Goal: Book appointment/travel/reservation

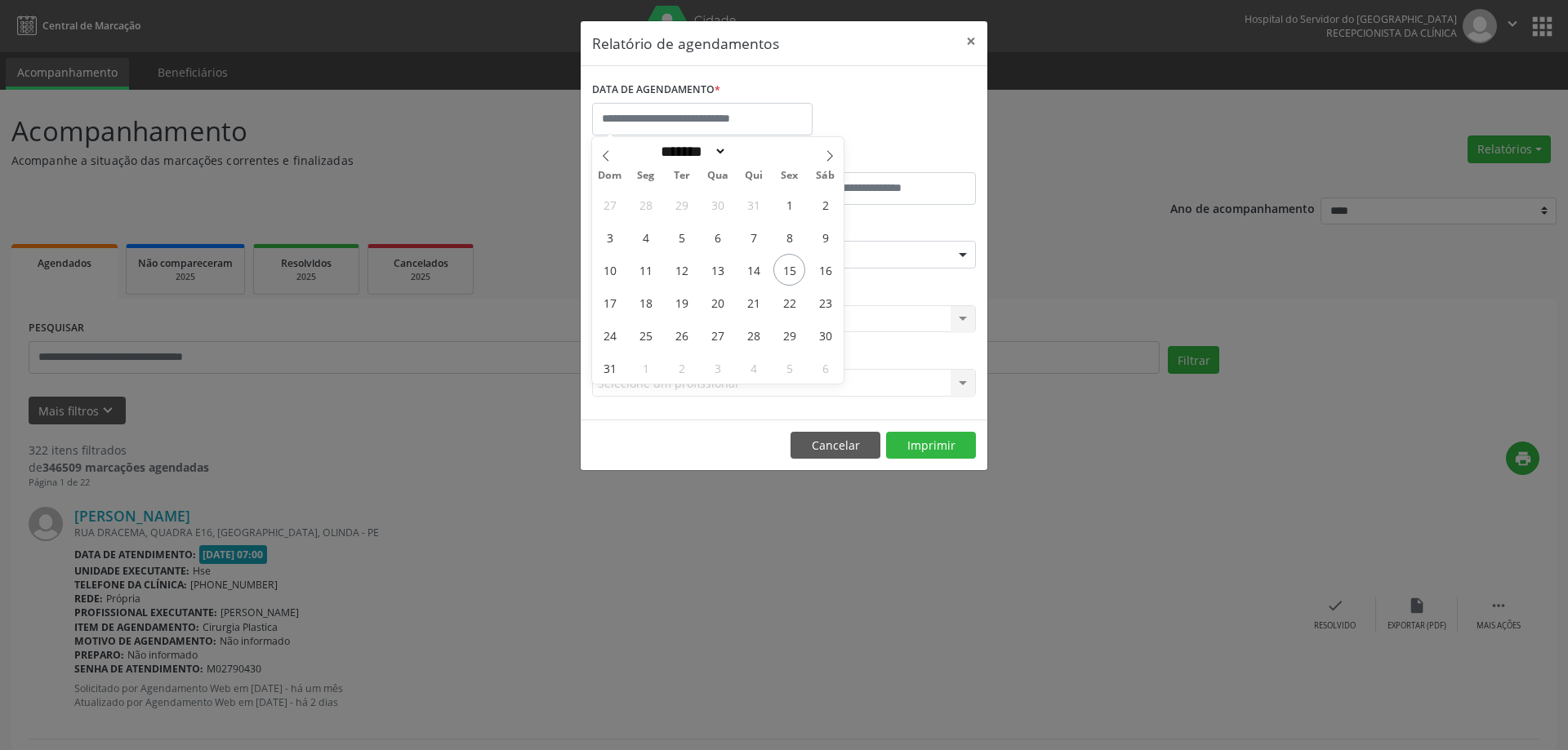
select select "*"
click at [644, 295] on span "18" at bounding box center [645, 302] width 32 height 32
type input "**********"
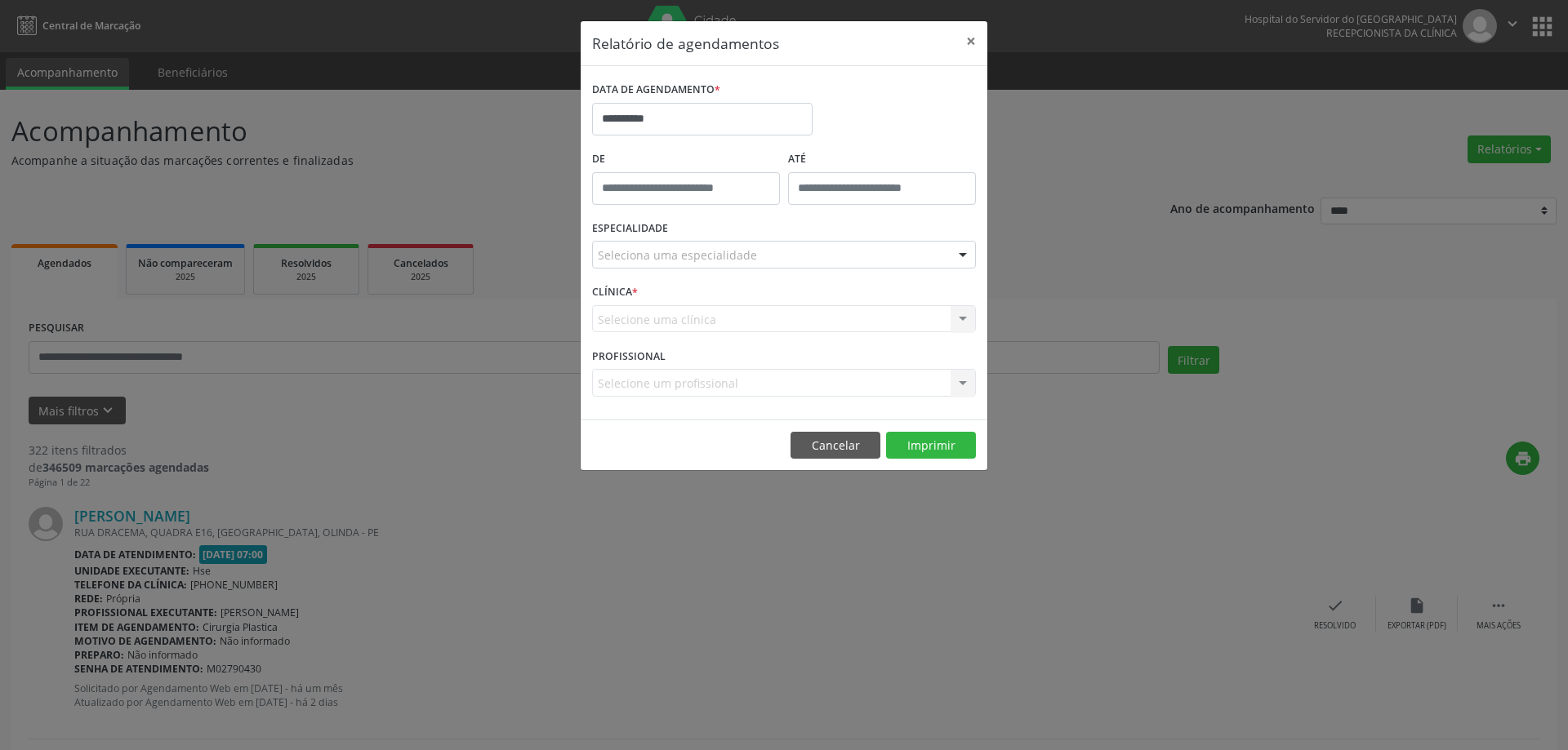
click at [754, 253] on div "Seleciona uma especialidade" at bounding box center [784, 255] width 384 height 27
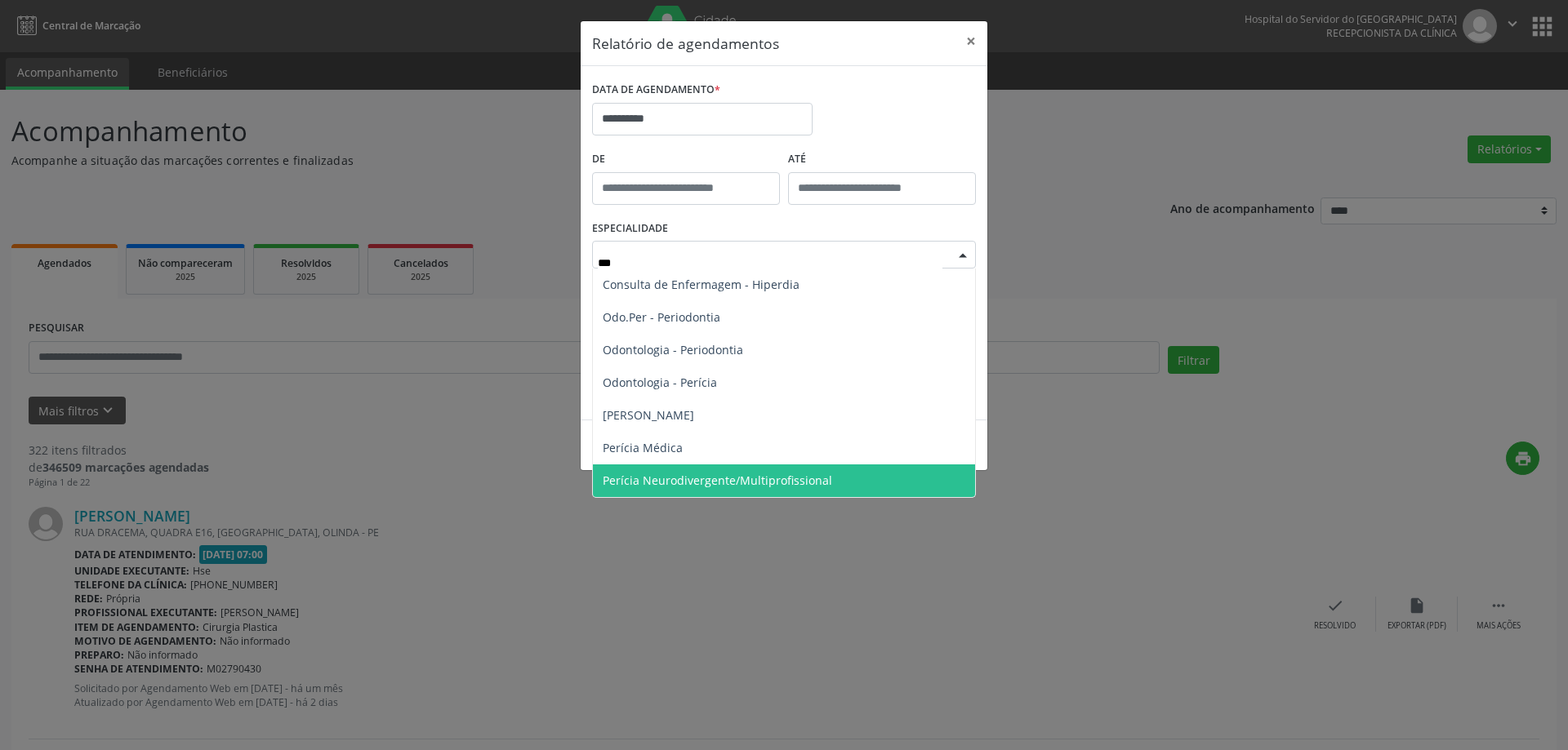
click at [684, 473] on span "Perícia Neurodivergente/Multiprofissional" at bounding box center [717, 480] width 230 height 16
click at [684, 472] on div "**********" at bounding box center [784, 375] width 1568 height 750
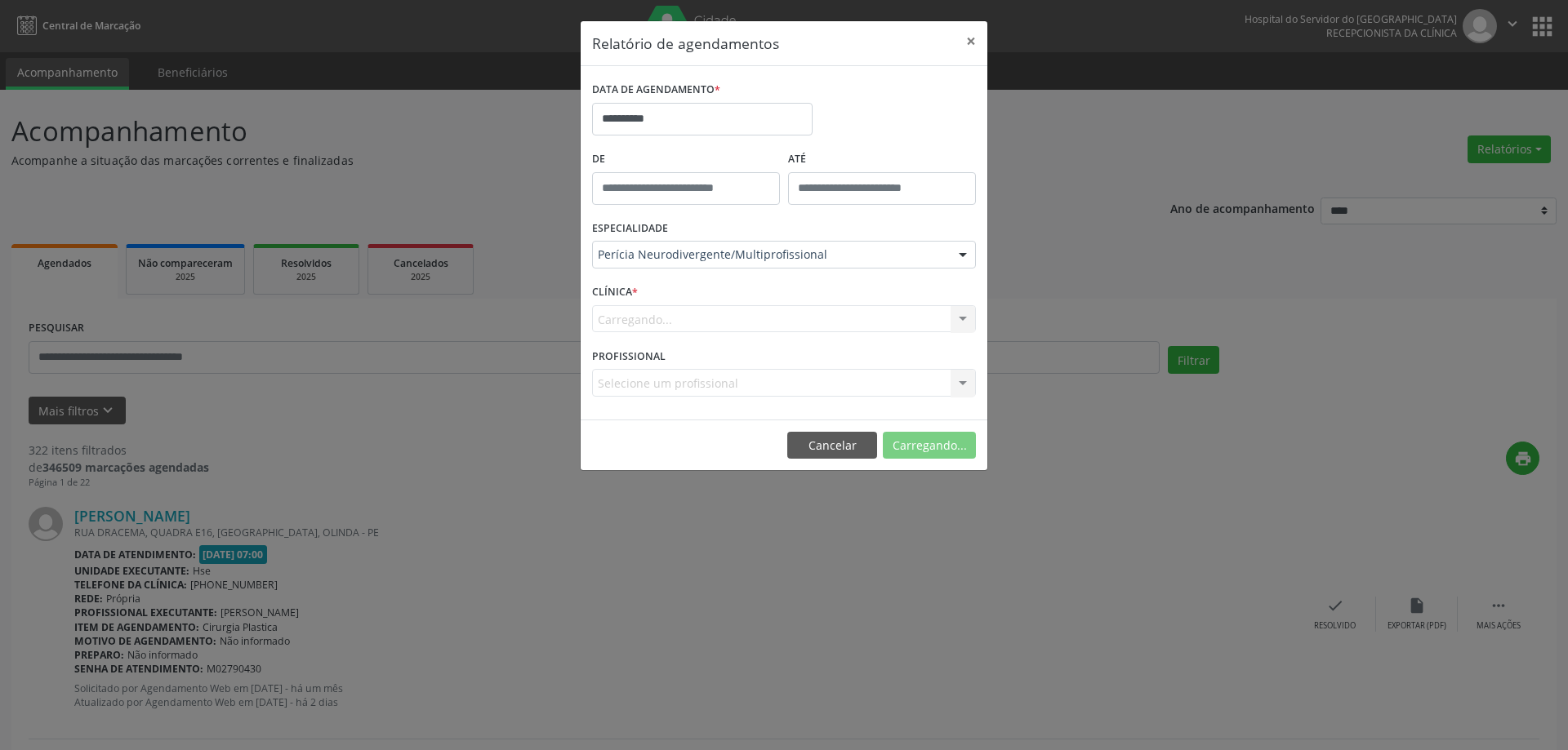
click at [704, 316] on div "Carregando... Nenhum resultado encontrado para: " " Não há nenhuma opção para s…" at bounding box center [784, 319] width 384 height 27
click at [710, 318] on div "Carregando... Nenhum resultado encontrado para: " " Não há nenhuma opção para s…" at bounding box center [784, 319] width 384 height 27
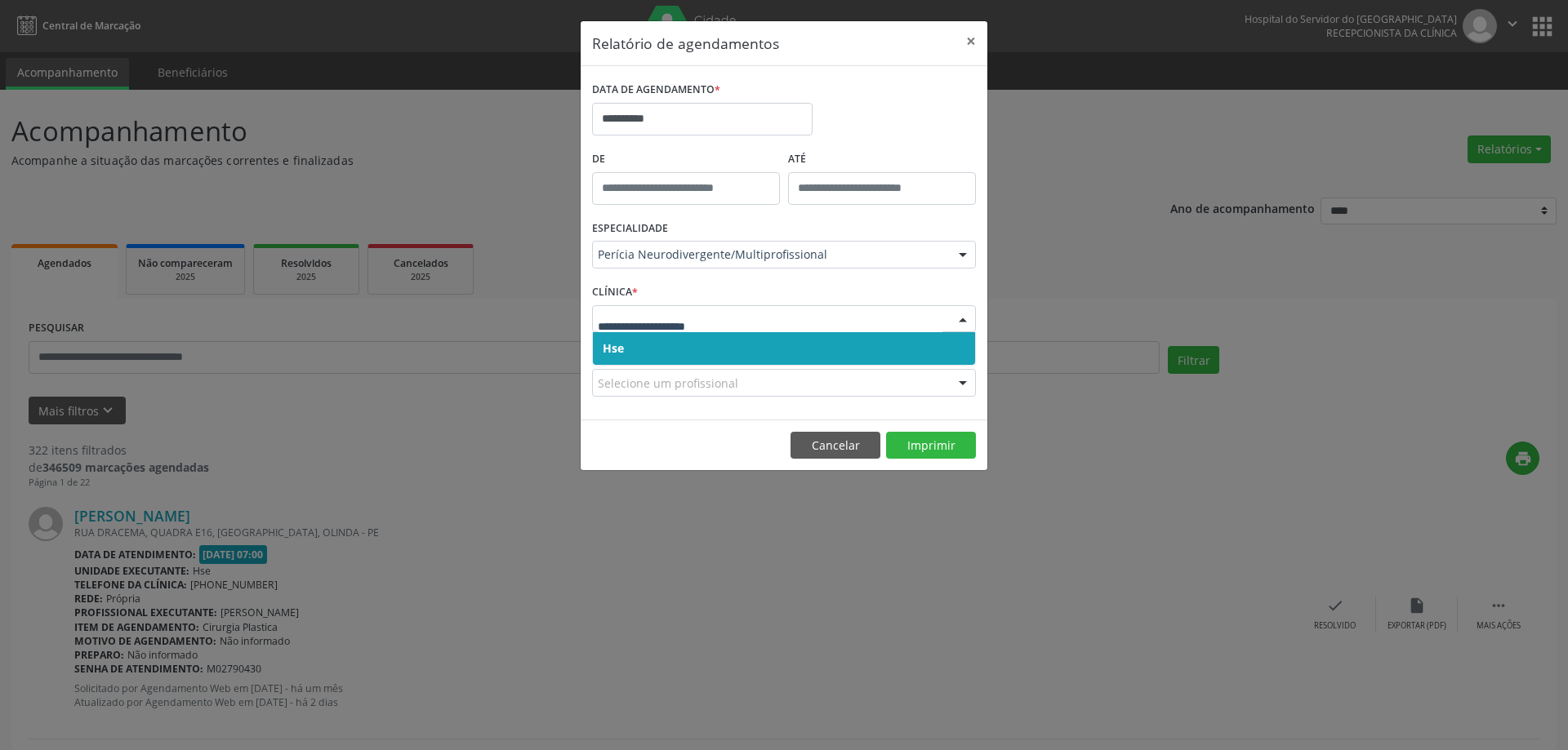
click at [690, 352] on span "Hse" at bounding box center [784, 348] width 382 height 32
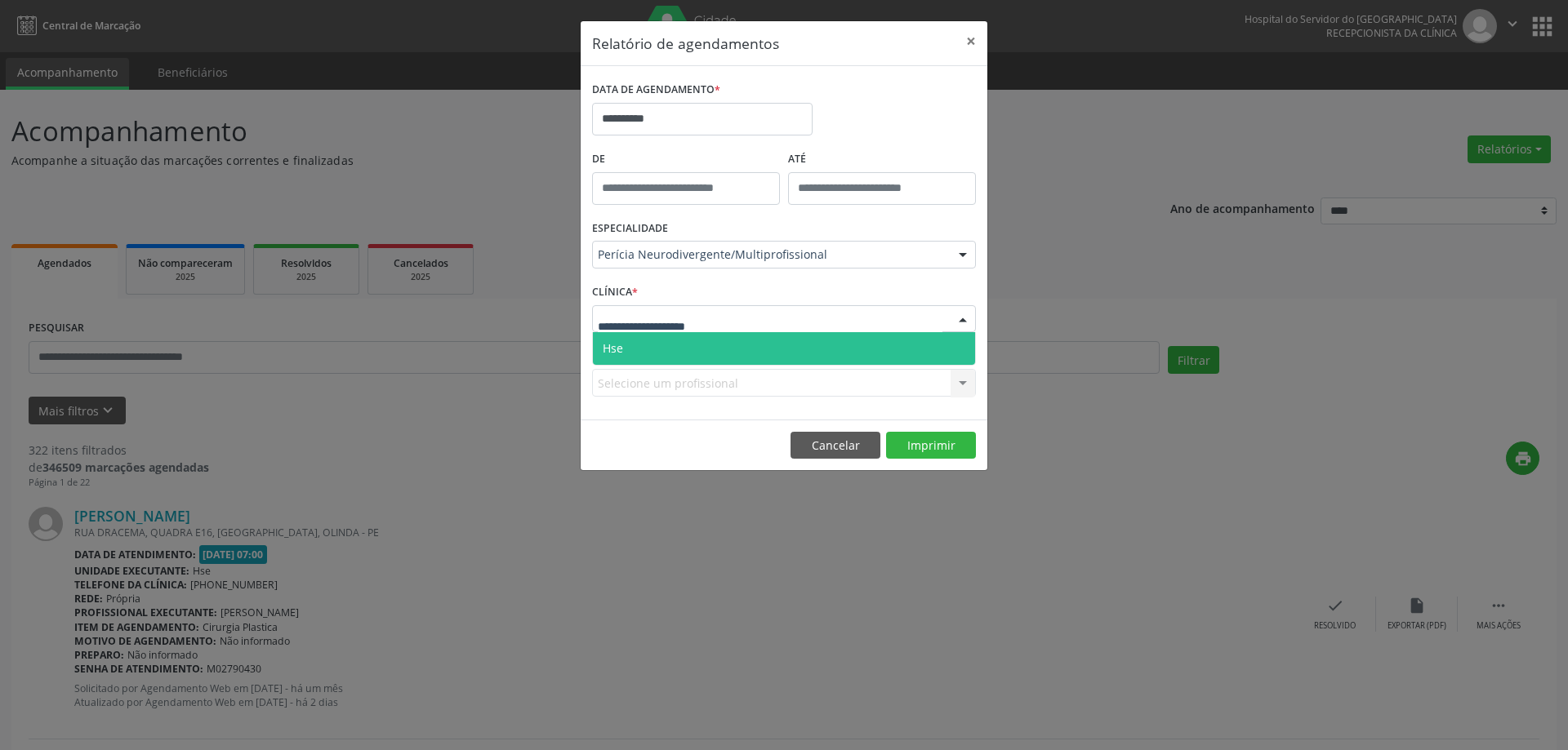
click at [692, 354] on span "Hse" at bounding box center [784, 348] width 382 height 32
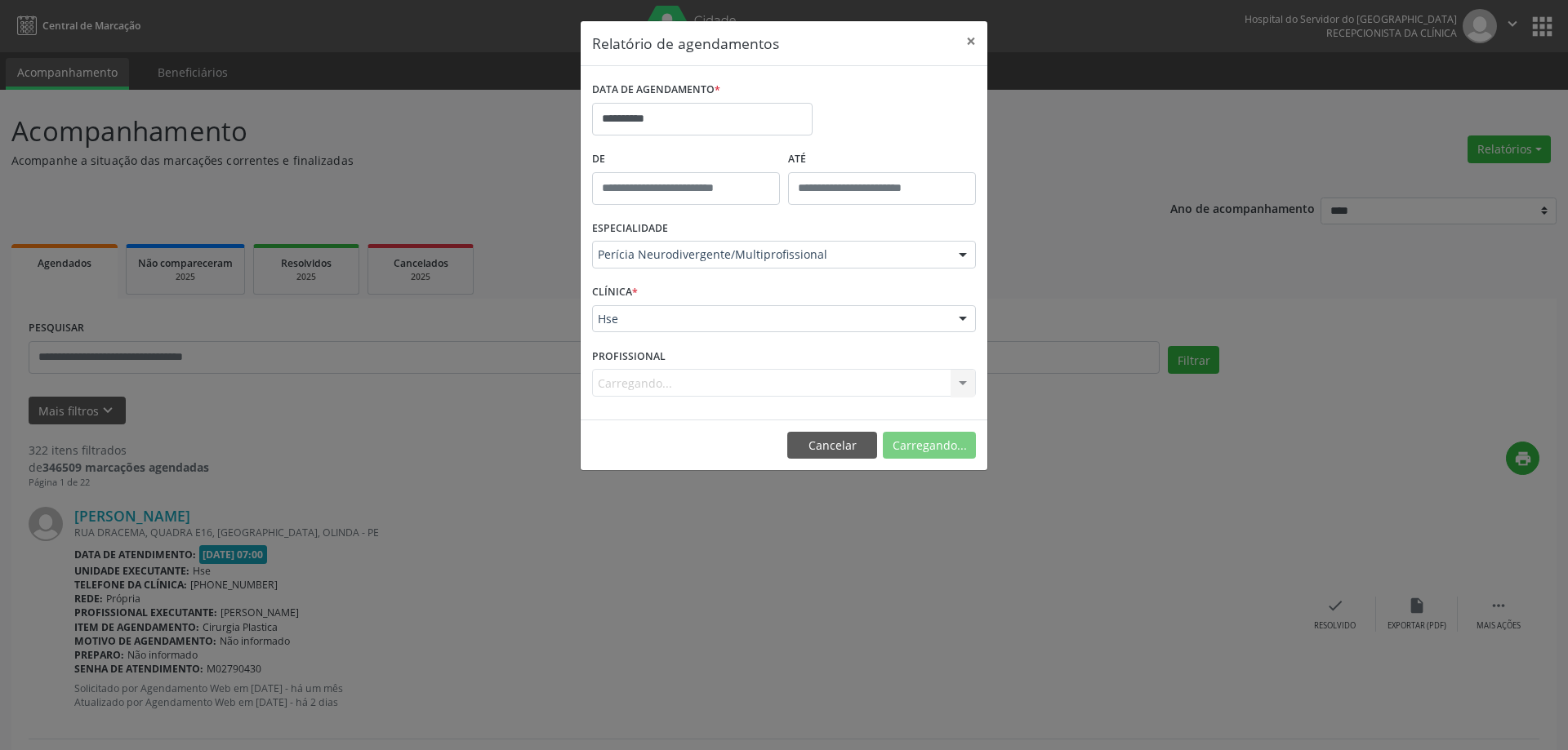
click at [687, 383] on div "Carregando... Nenhum resultado encontrado para: " " Não há nenhuma opção para s…" at bounding box center [784, 383] width 384 height 27
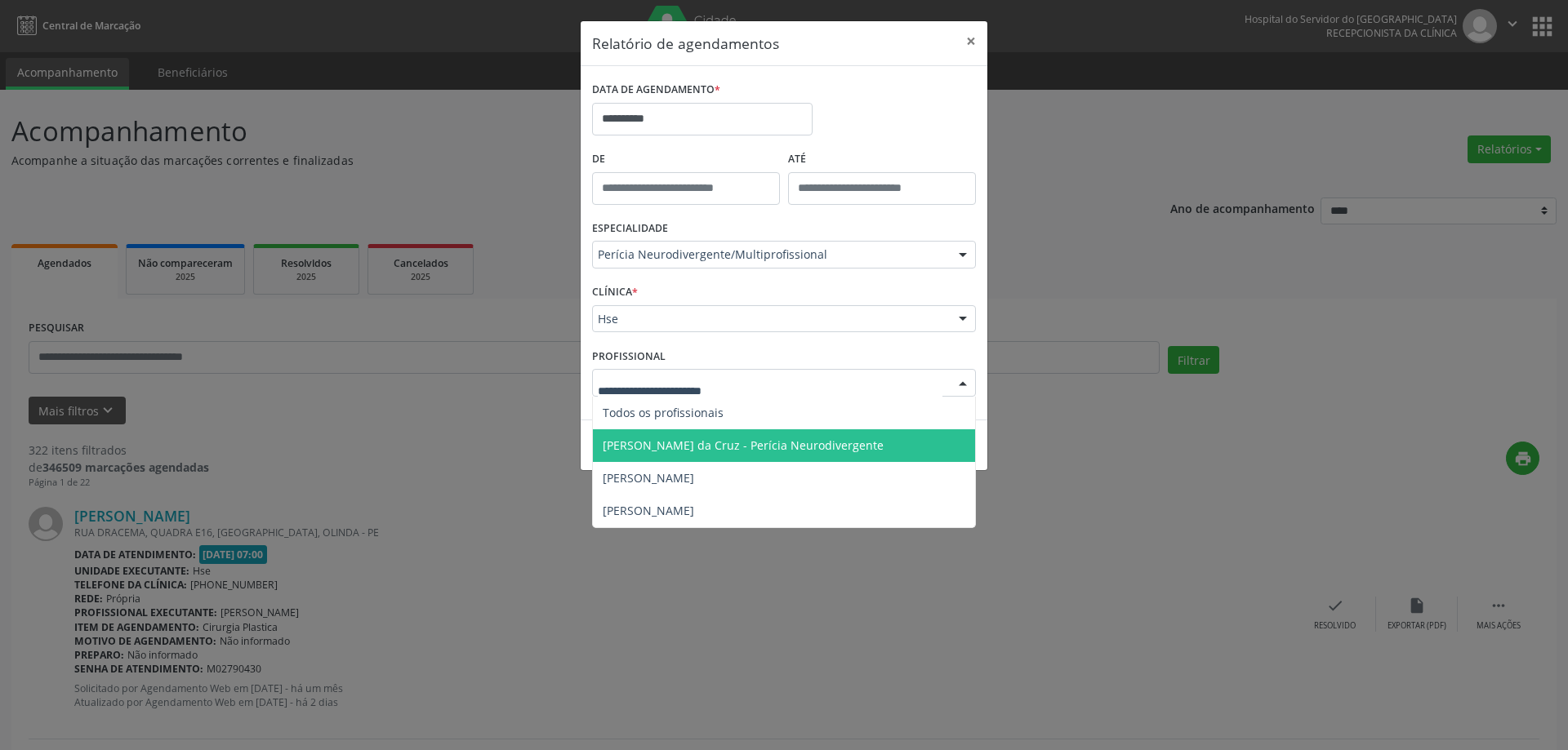
click at [681, 442] on span "[PERSON_NAME] da Cruz - Perícia Neurodivergente" at bounding box center [743, 445] width 281 height 16
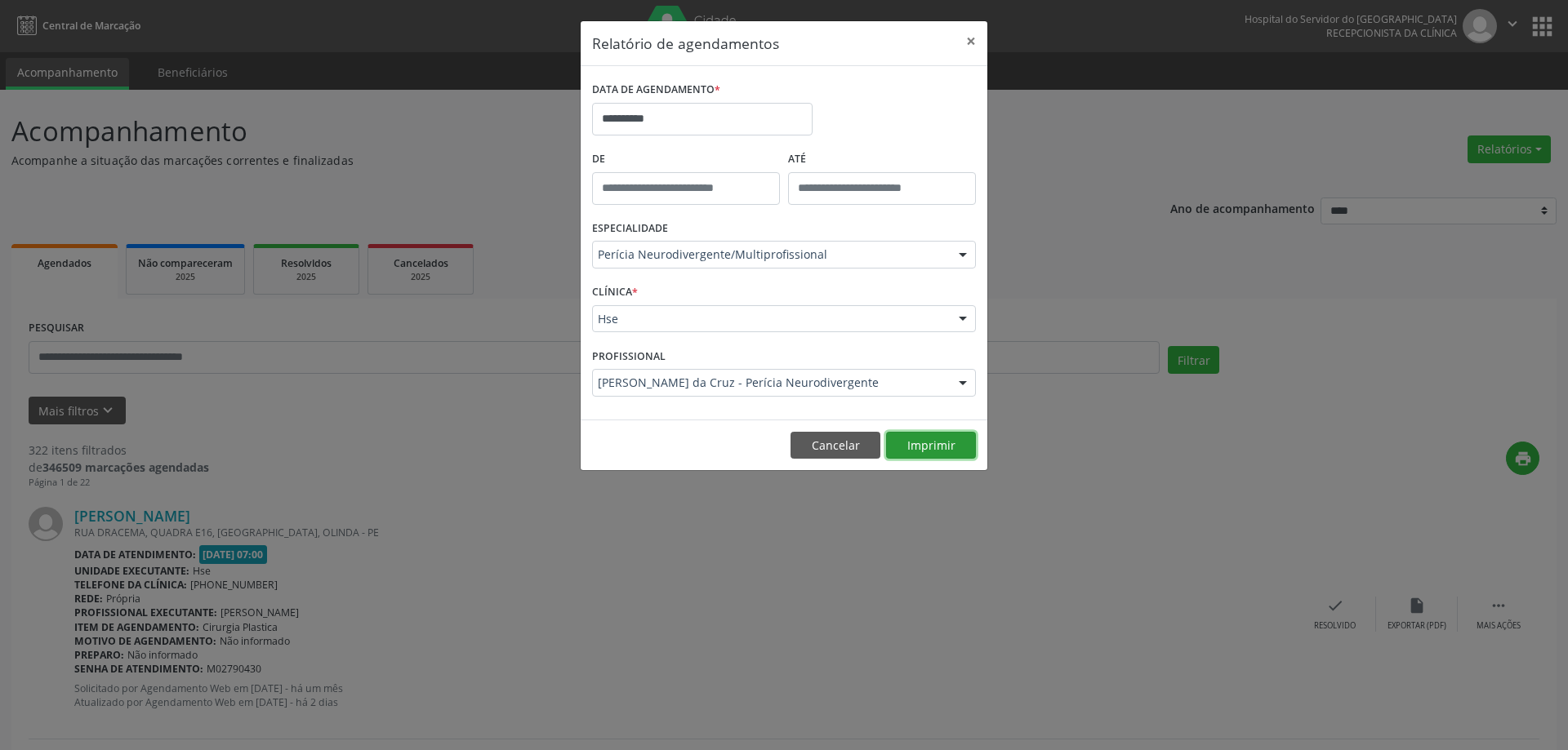
click at [940, 450] on button "Imprimir" at bounding box center [931, 445] width 90 height 27
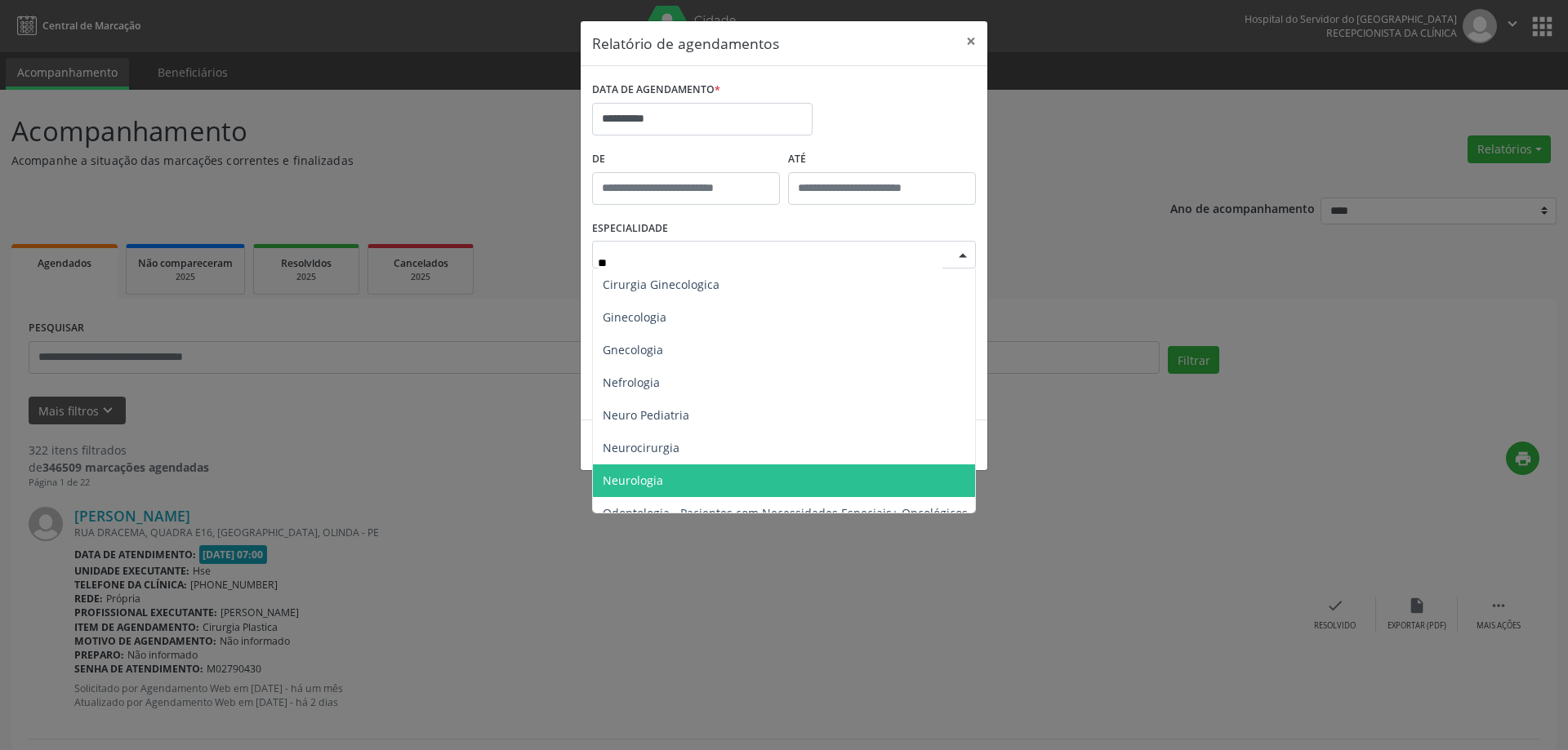
type input "***"
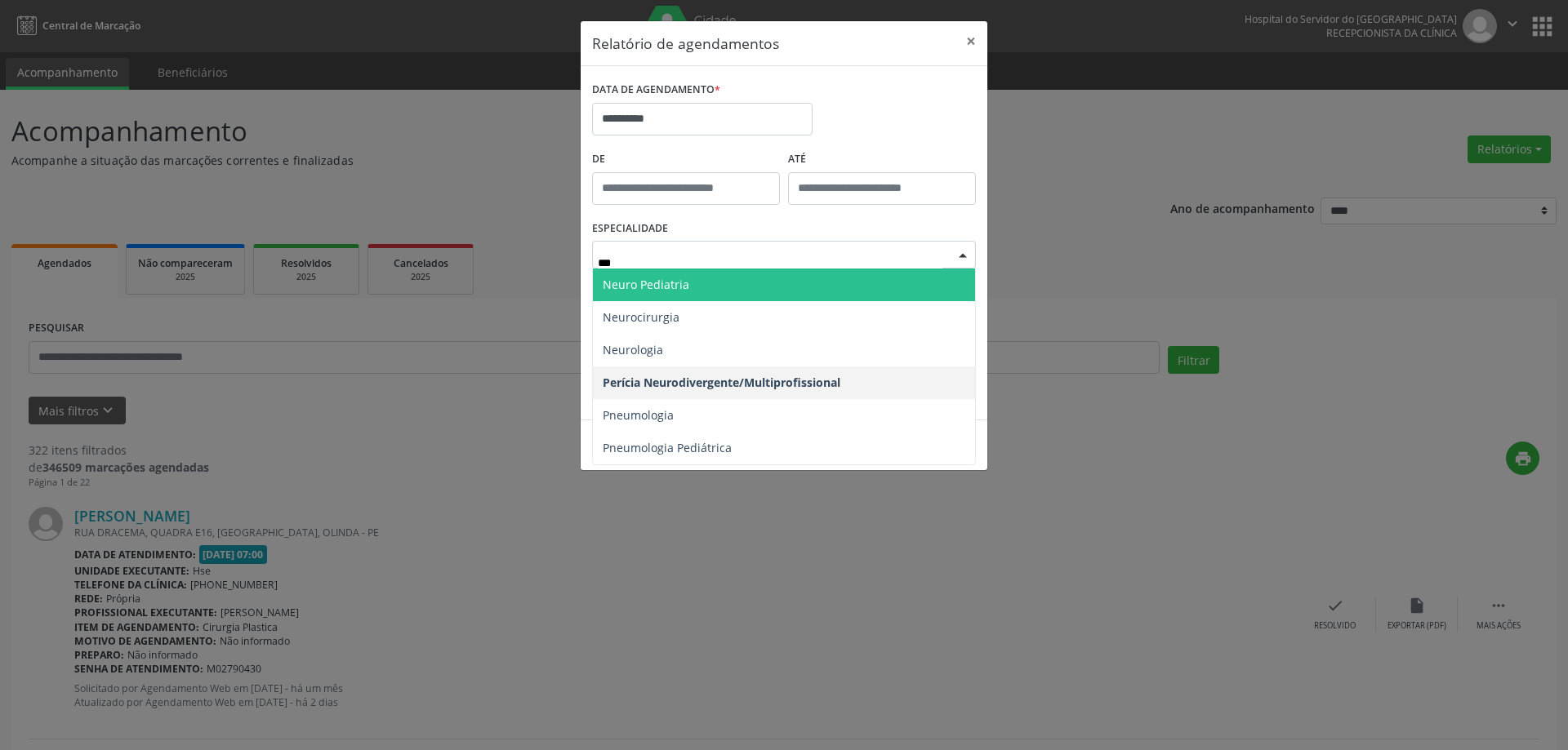
click at [735, 283] on span "Neuro Pediatria" at bounding box center [784, 284] width 382 height 32
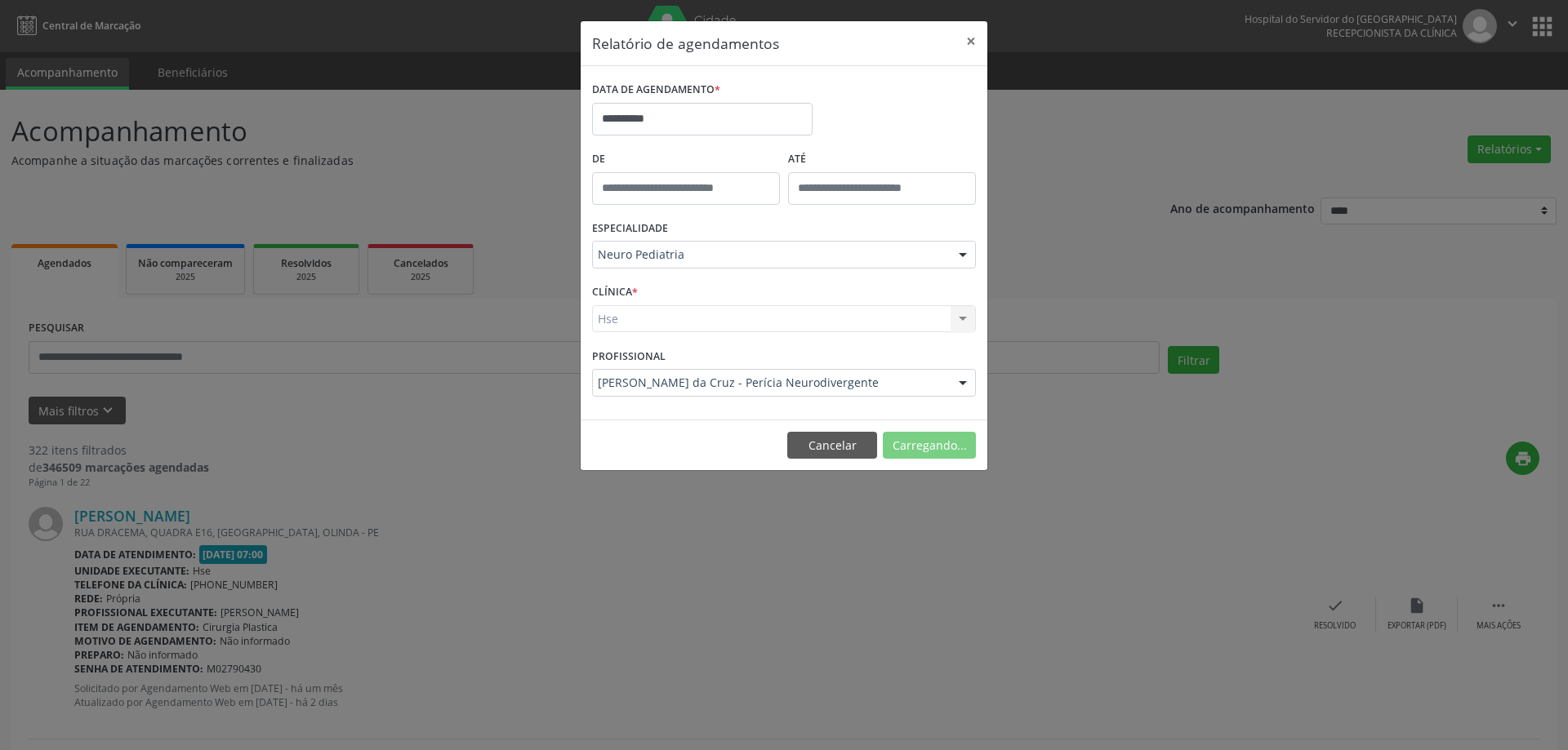
click at [745, 326] on div "Hse Hse Nenhum resultado encontrado para: " " Não há nenhuma opção para ser exi…" at bounding box center [784, 319] width 384 height 27
click at [744, 321] on div "Hse Hse Nenhum resultado encontrado para: " " Não há nenhuma opção para ser exi…" at bounding box center [784, 319] width 384 height 27
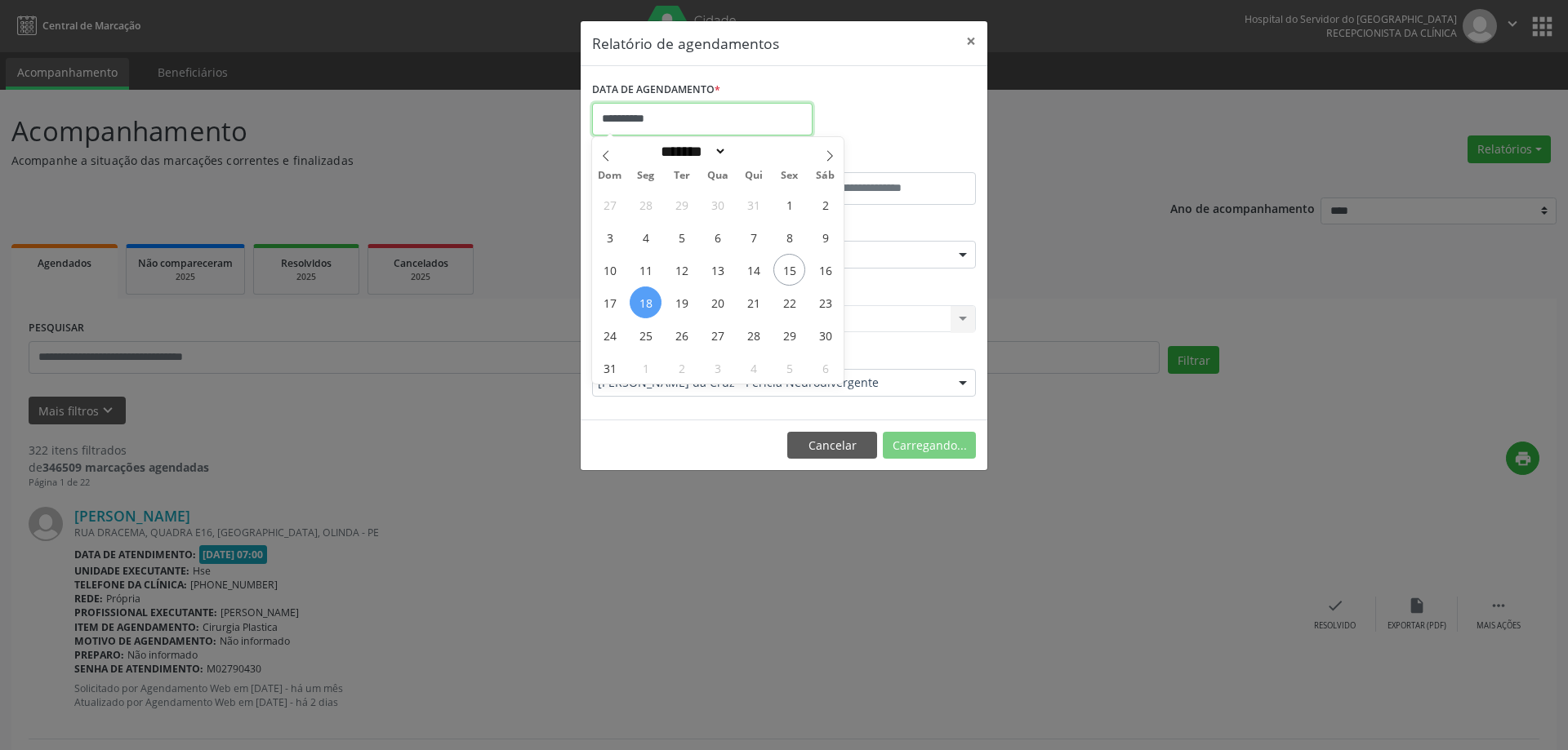
click at [744, 122] on input "**********" at bounding box center [702, 118] width 221 height 32
click at [721, 271] on span "13" at bounding box center [717, 270] width 32 height 32
type input "**********"
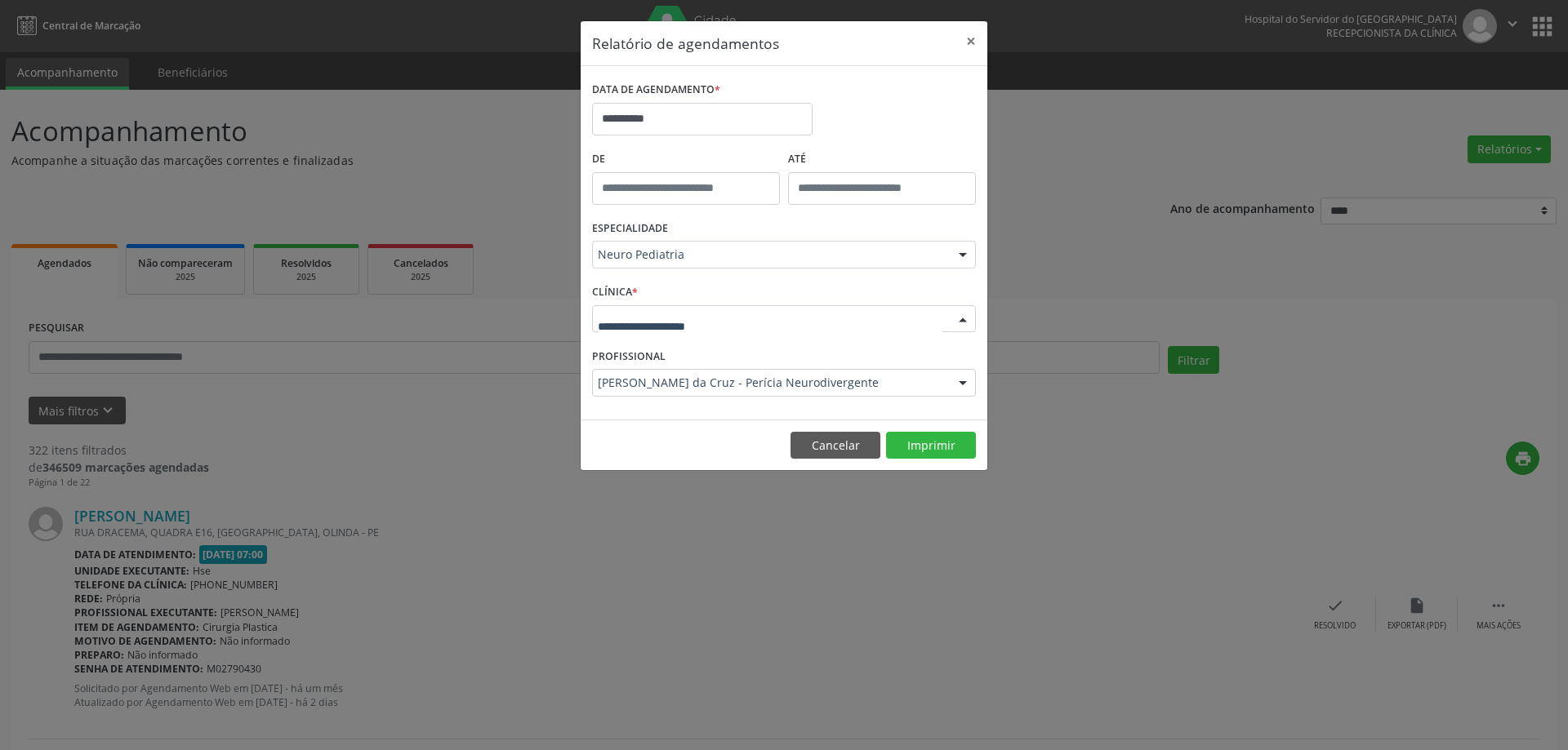
drag, startPoint x: 709, startPoint y: 316, endPoint x: 709, endPoint y: 329, distance: 13.0
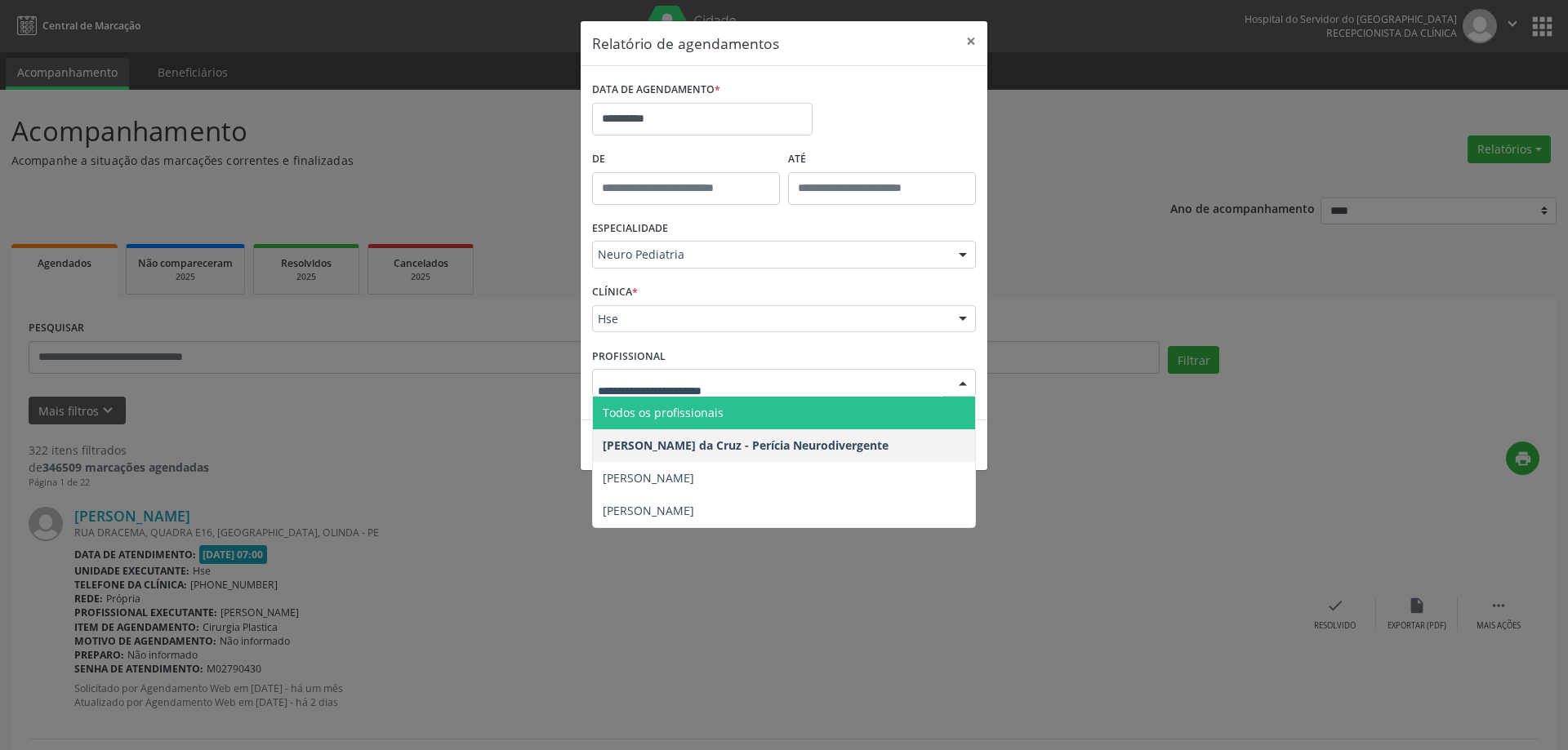
click at [699, 370] on div at bounding box center [784, 383] width 384 height 27
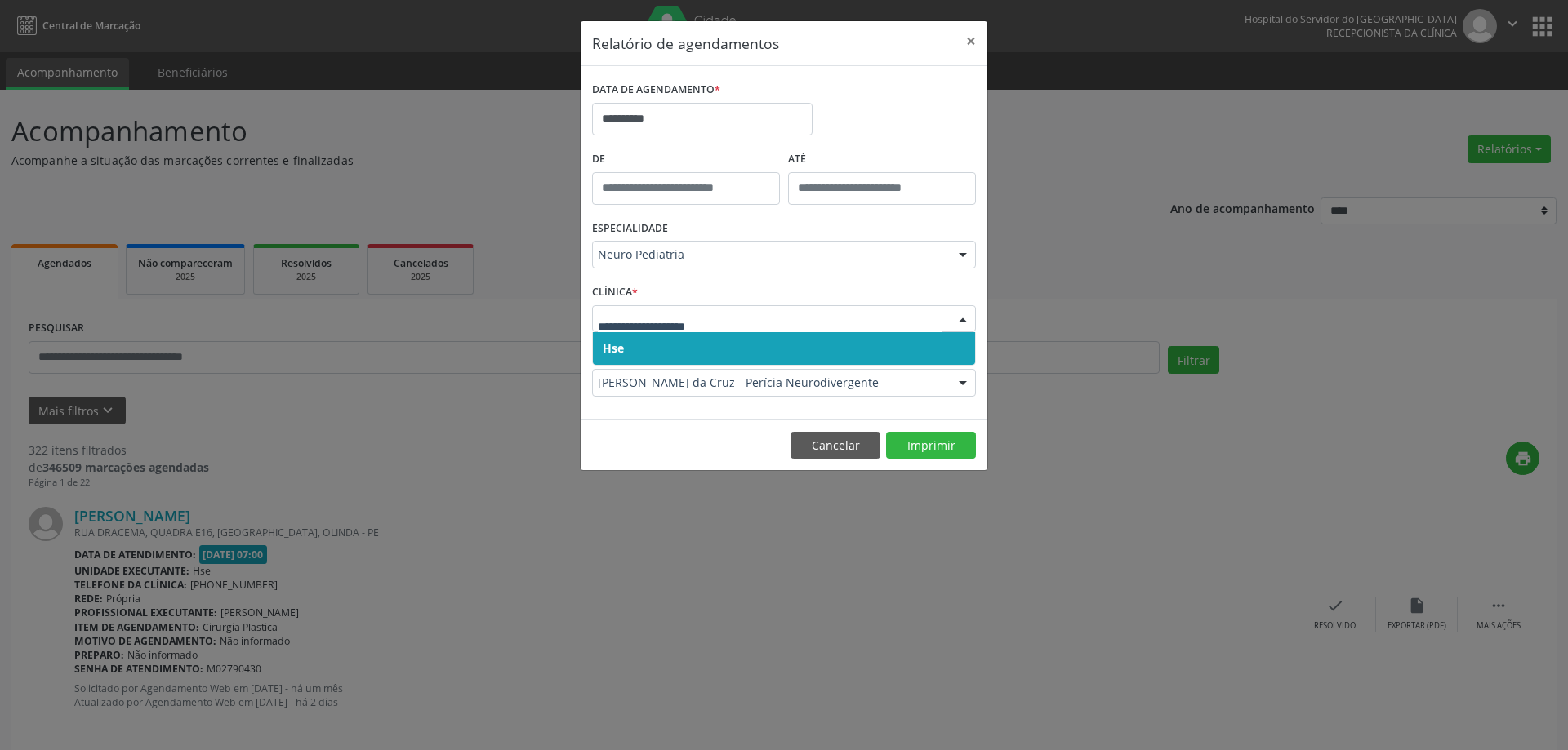
click at [686, 358] on span "Hse" at bounding box center [784, 348] width 382 height 32
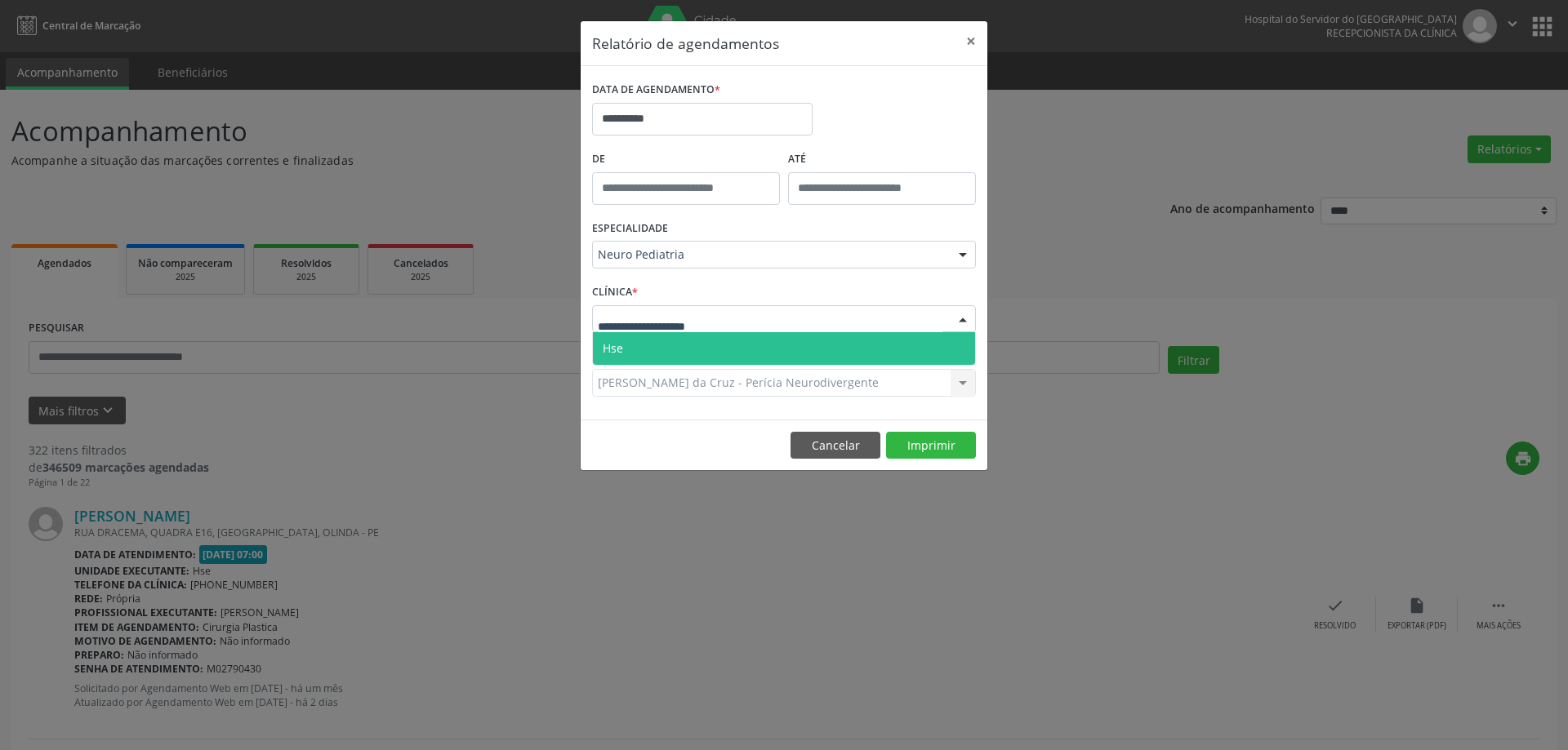
click at [695, 359] on span "Hse" at bounding box center [784, 348] width 382 height 32
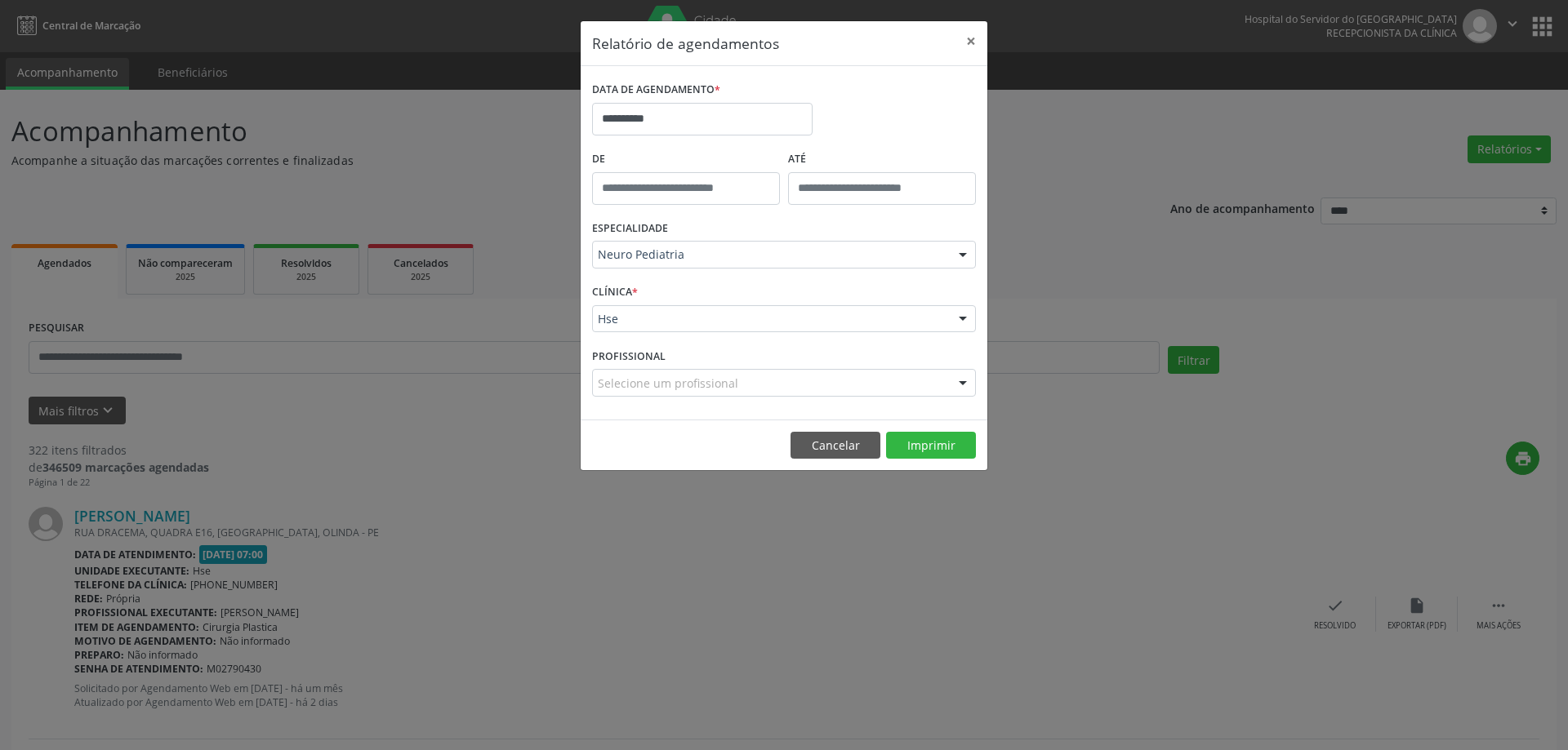
click at [742, 384] on div "Selecione um profissional" at bounding box center [784, 383] width 384 height 27
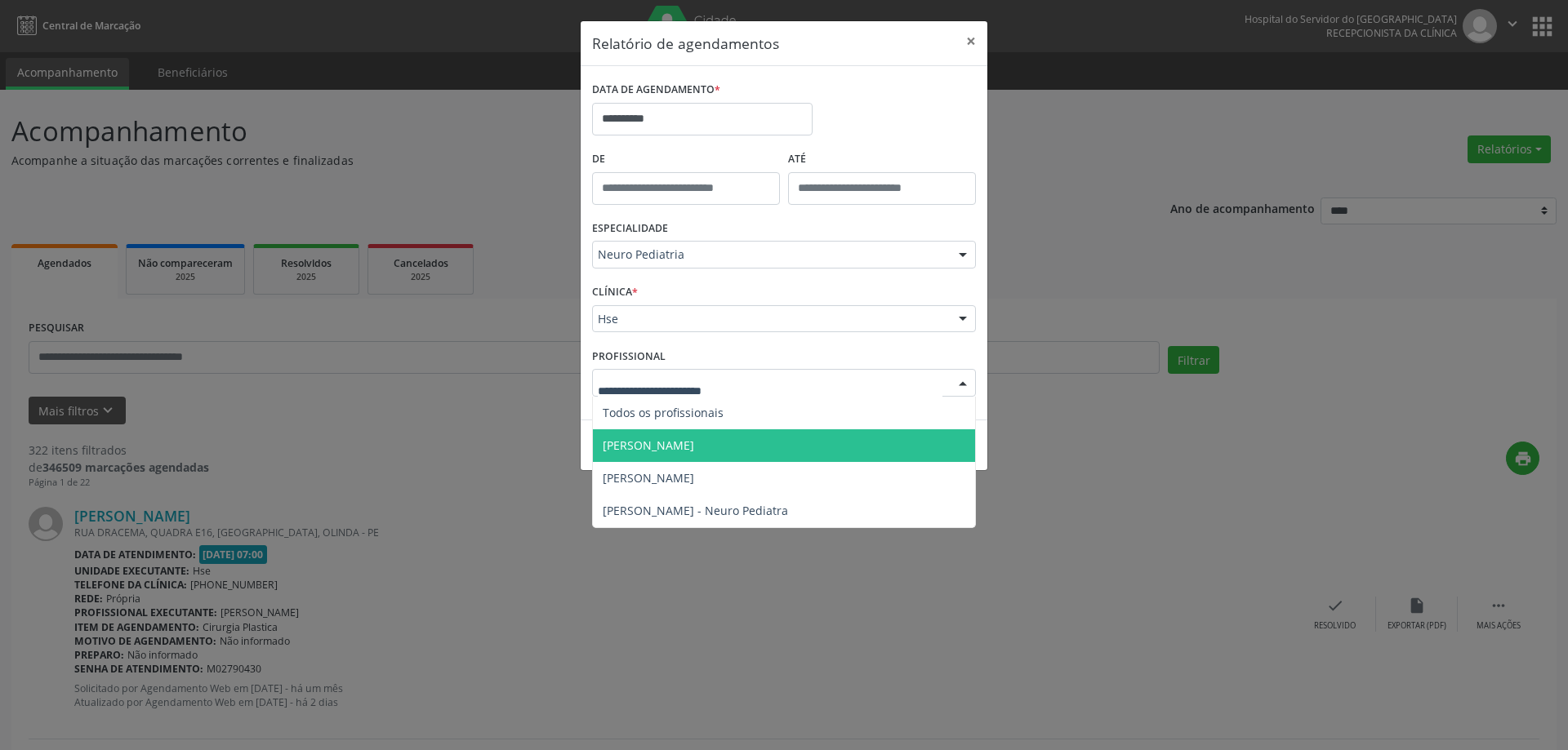
click at [695, 444] on span "[PERSON_NAME]" at bounding box center [649, 445] width 92 height 16
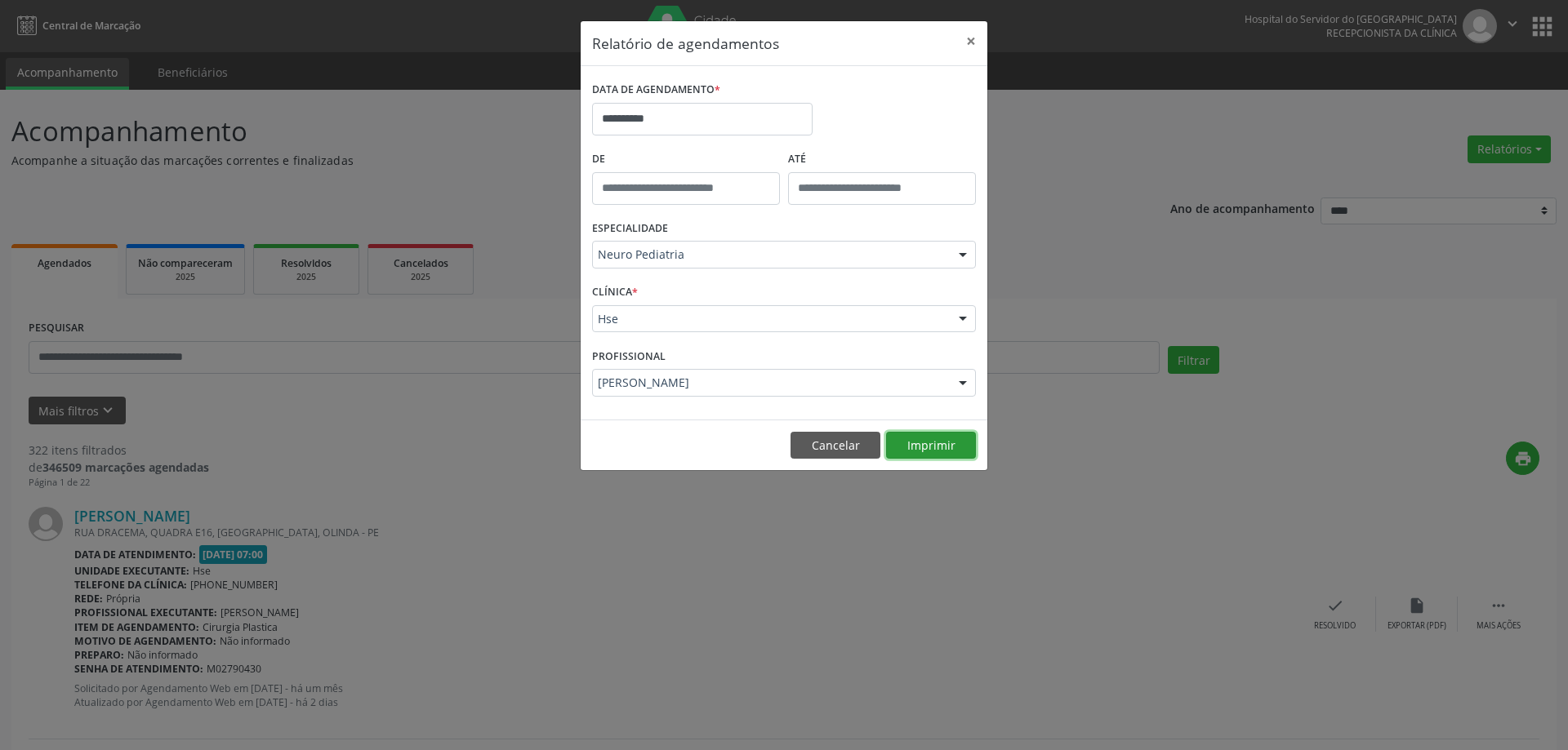
click at [938, 449] on button "Imprimir" at bounding box center [931, 445] width 90 height 27
